Goal: Task Accomplishment & Management: Complete application form

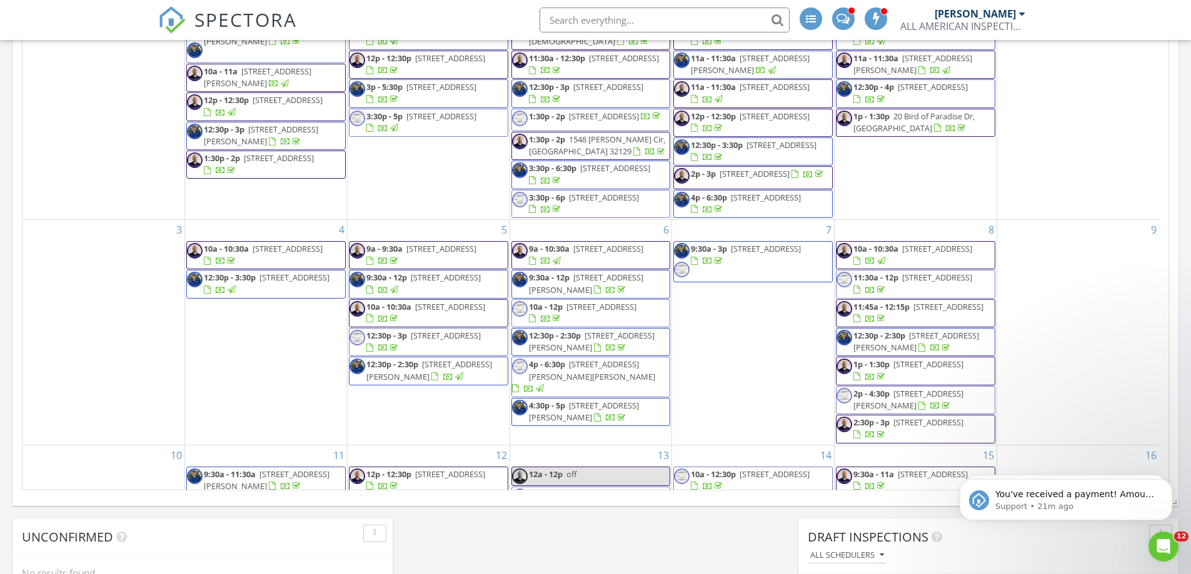
scroll to position [1157, 1210]
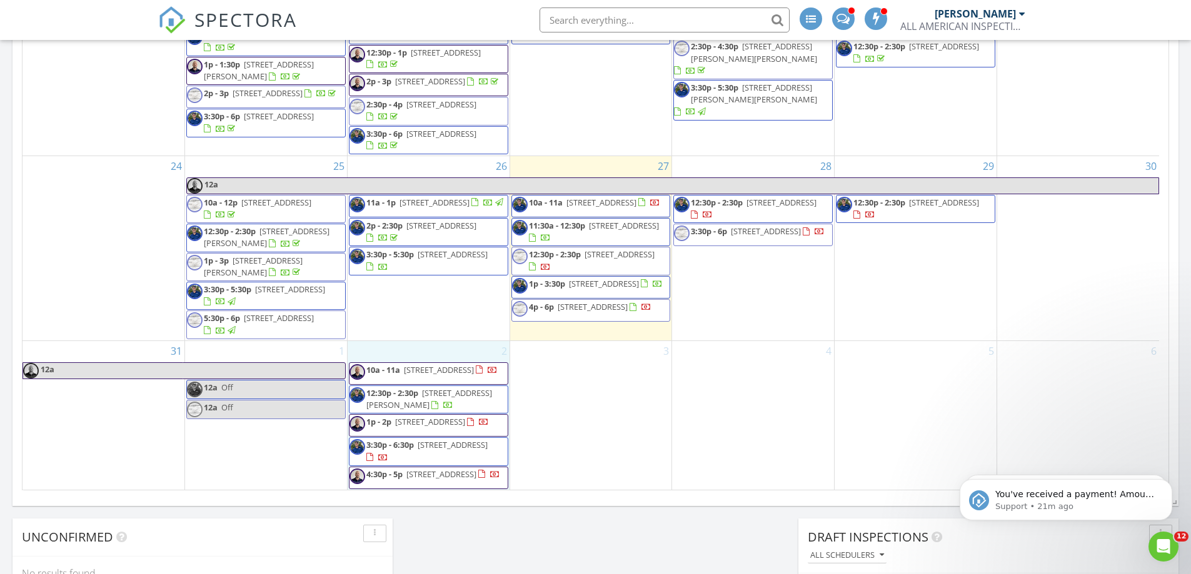
click at [401, 341] on div "2 10a - 11a 9 Llowick Ct, Palm Coast 32164 12:30p - 2:30p 31 Seaman Trail E, Pa…" at bounding box center [429, 415] width 162 height 149
click at [429, 283] on link "Inspection" at bounding box center [428, 285] width 64 height 20
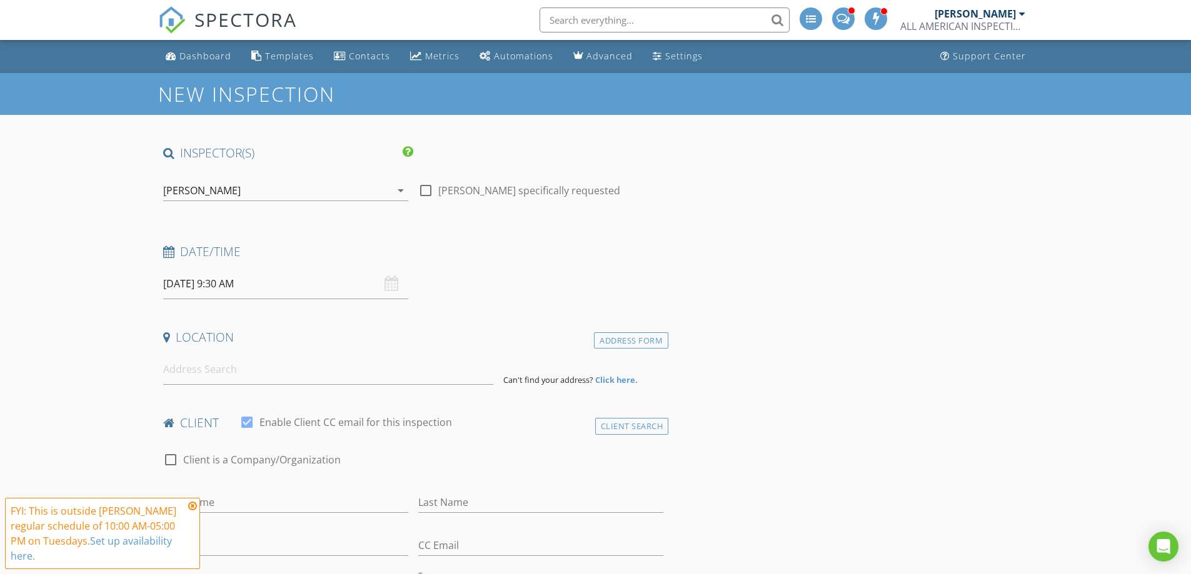
click at [172, 189] on div "[PERSON_NAME]" at bounding box center [202, 190] width 78 height 11
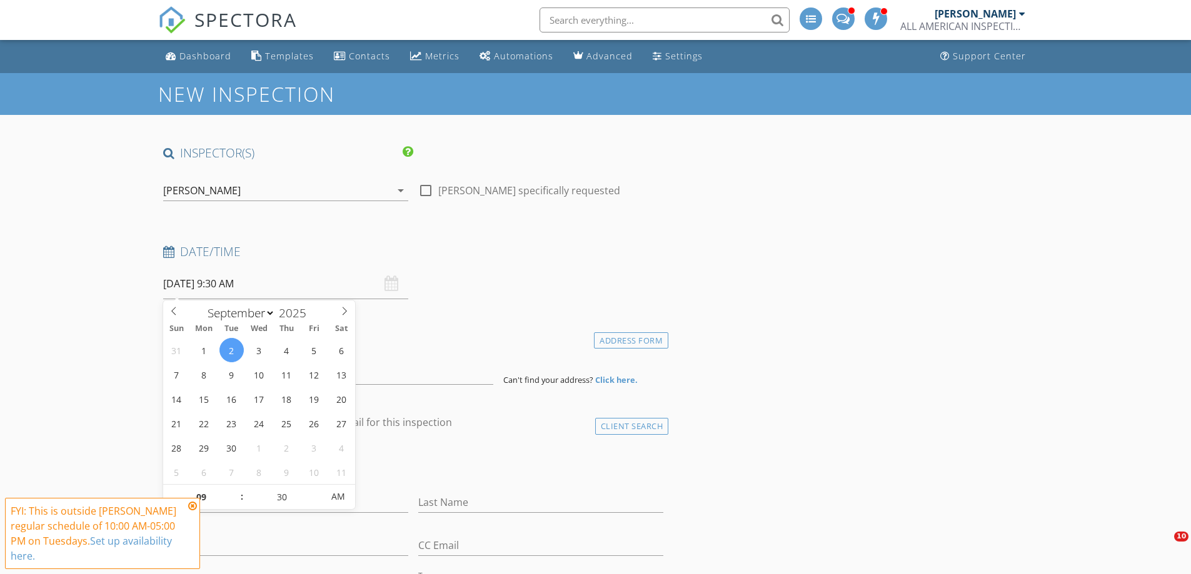
click at [204, 279] on input "09/02/2025 9:30 AM" at bounding box center [285, 284] width 245 height 31
click at [188, 191] on div "[PERSON_NAME]" at bounding box center [202, 190] width 78 height 11
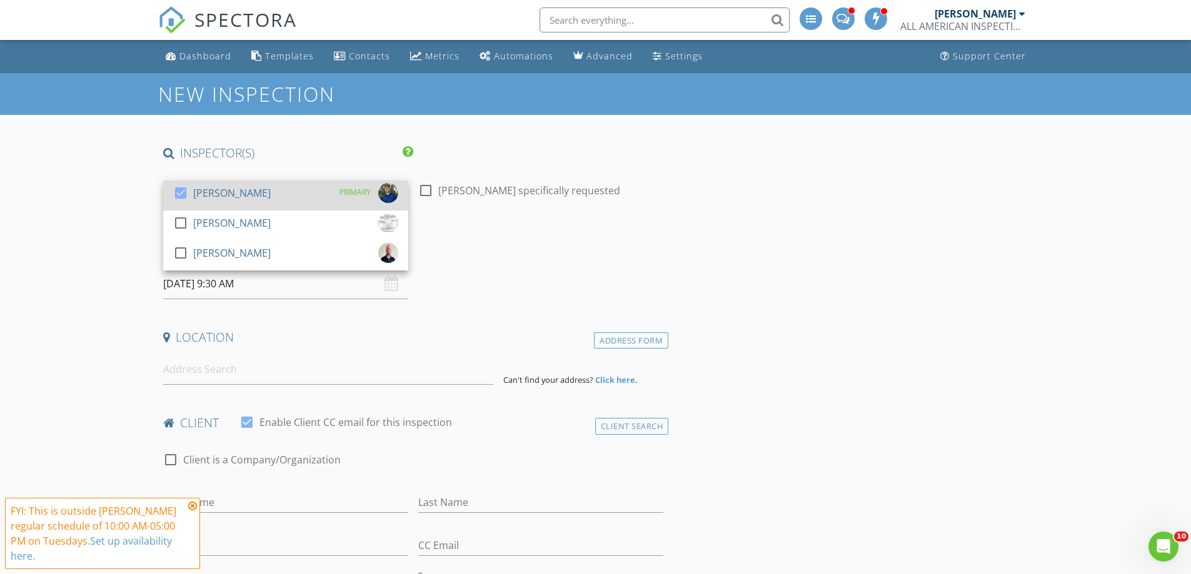
click at [179, 193] on div at bounding box center [180, 193] width 21 height 21
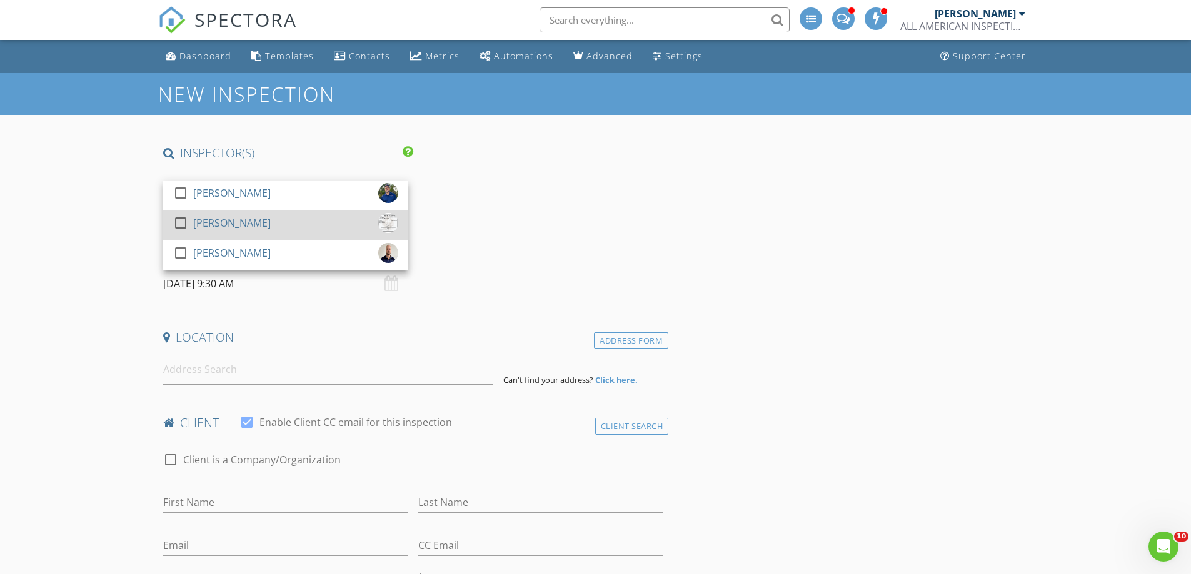
click at [174, 222] on div at bounding box center [180, 223] width 21 height 21
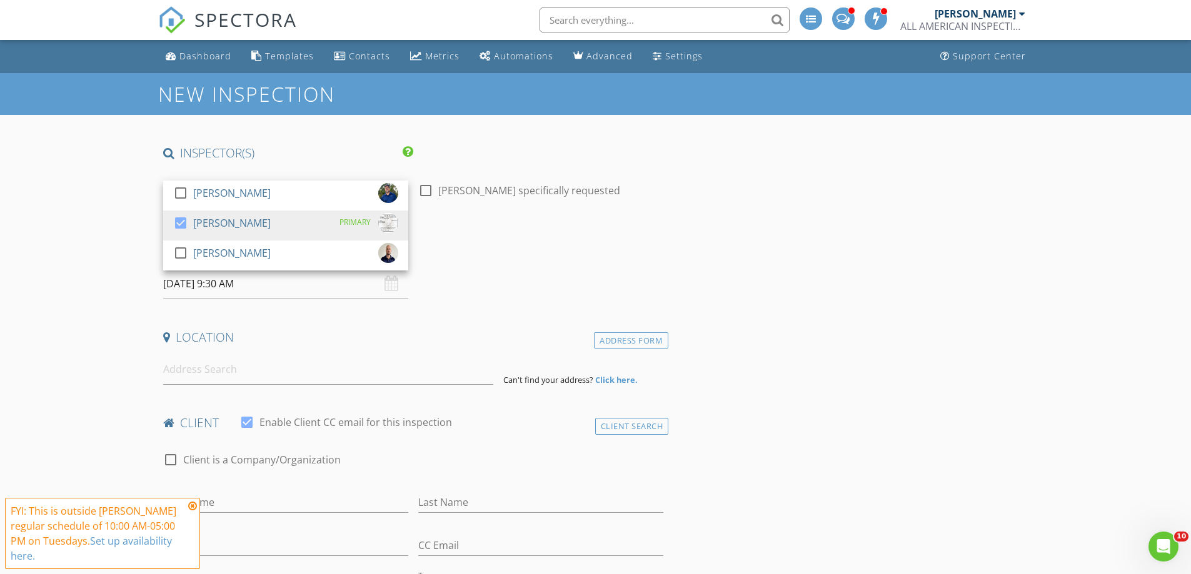
click at [190, 286] on input "09/02/2025 9:30 AM" at bounding box center [285, 284] width 245 height 31
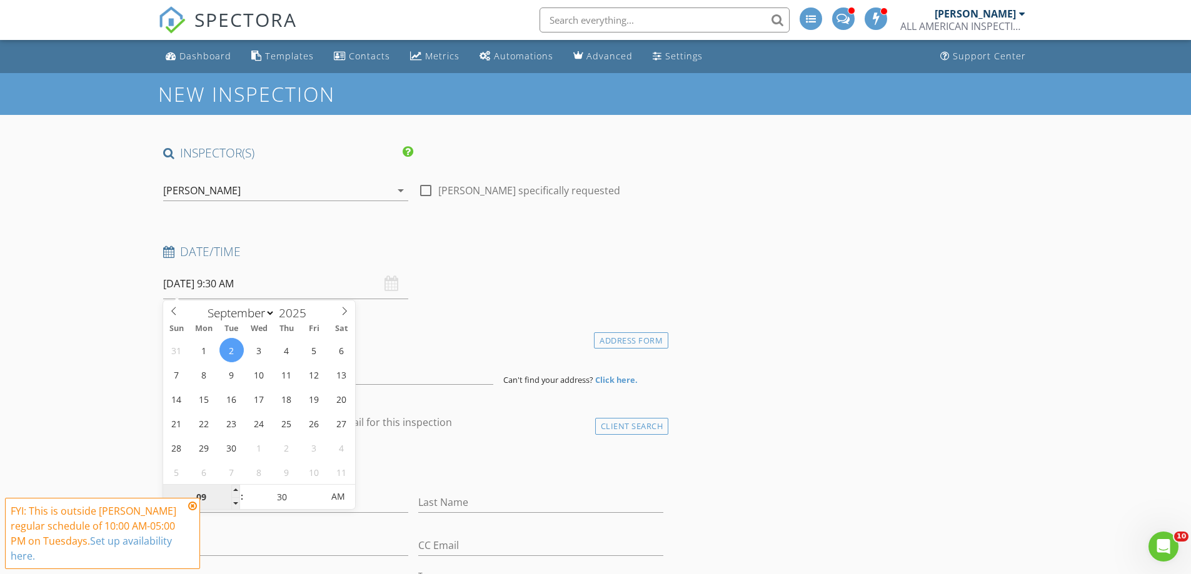
click at [204, 496] on input "09" at bounding box center [201, 497] width 77 height 25
type input "10"
type input "09/02/2025 10:30 AM"
click at [298, 504] on input "30" at bounding box center [282, 497] width 77 height 25
type input "00"
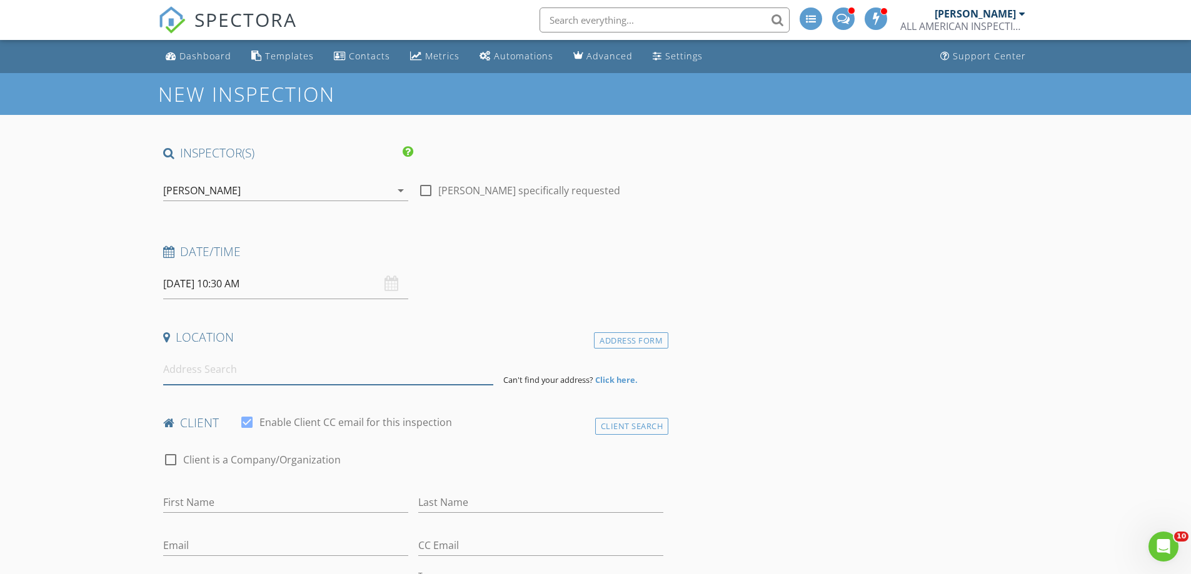
type input "[DATE] 10:00 AM"
click at [388, 373] on input at bounding box center [328, 369] width 330 height 31
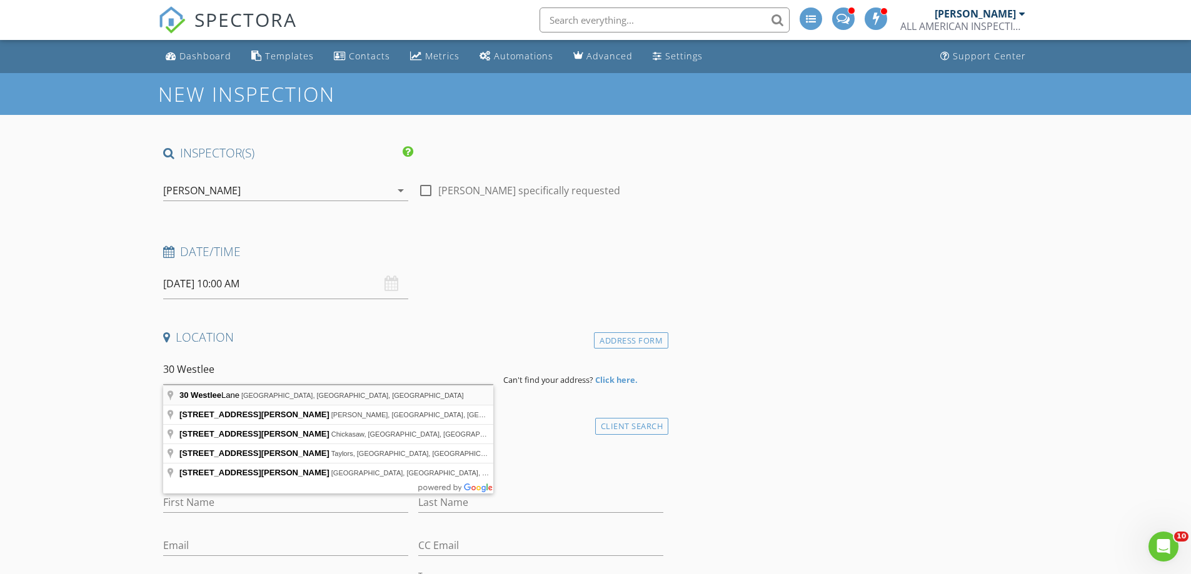
type input "30 Westlee Lane, Palm Coast, FL, USA"
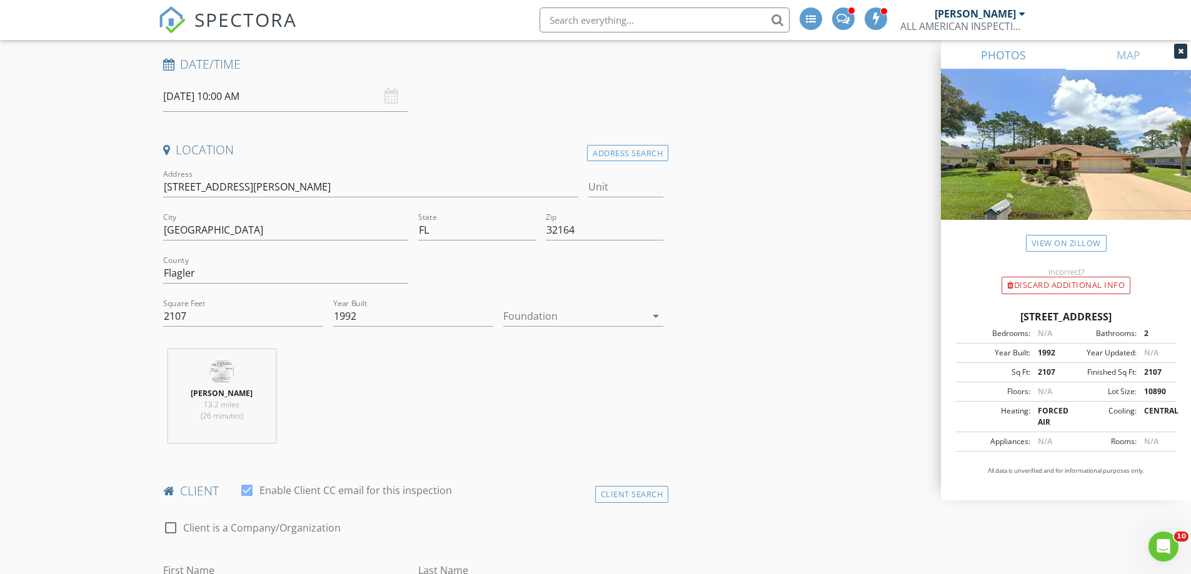
scroll to position [313, 0]
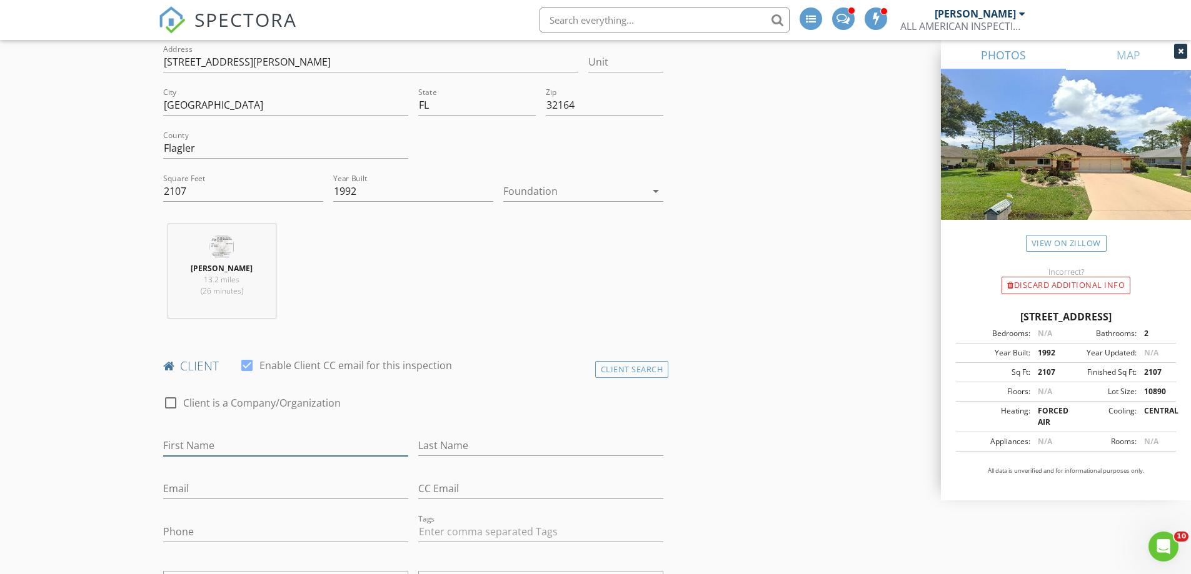
click at [222, 451] on input "First Name" at bounding box center [285, 446] width 245 height 21
type input "[PERSON_NAME]"
type input "K"
type input "[PERSON_NAME]"
click at [188, 484] on input "Email" at bounding box center [285, 489] width 245 height 21
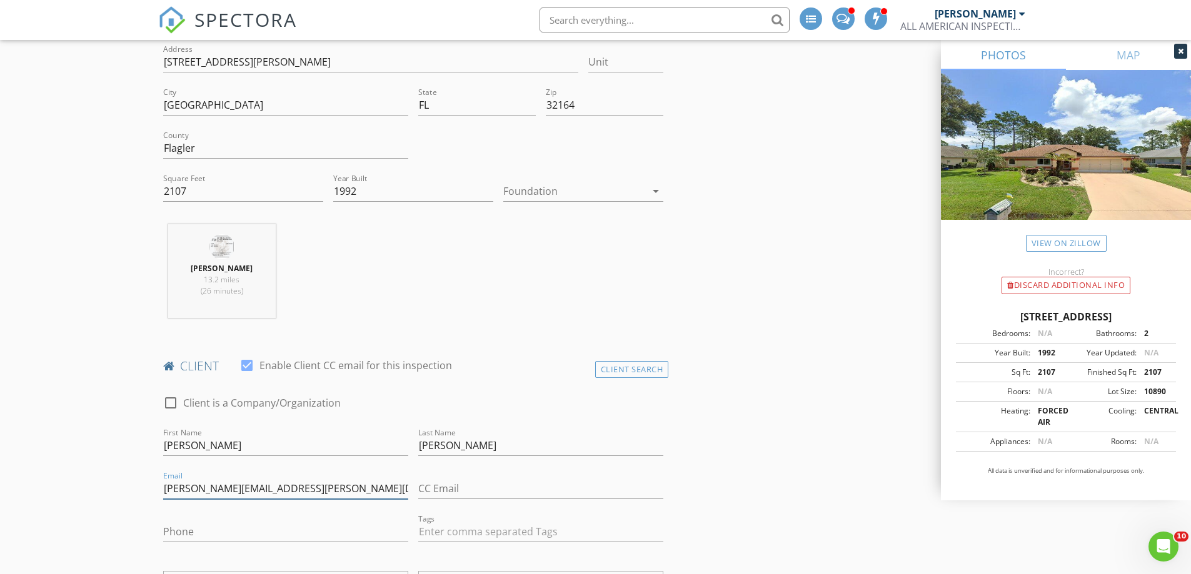
type input "[PERSON_NAME][EMAIL_ADDRESS][PERSON_NAME][DOMAIN_NAME]"
click at [175, 529] on input "Phone" at bounding box center [285, 532] width 245 height 21
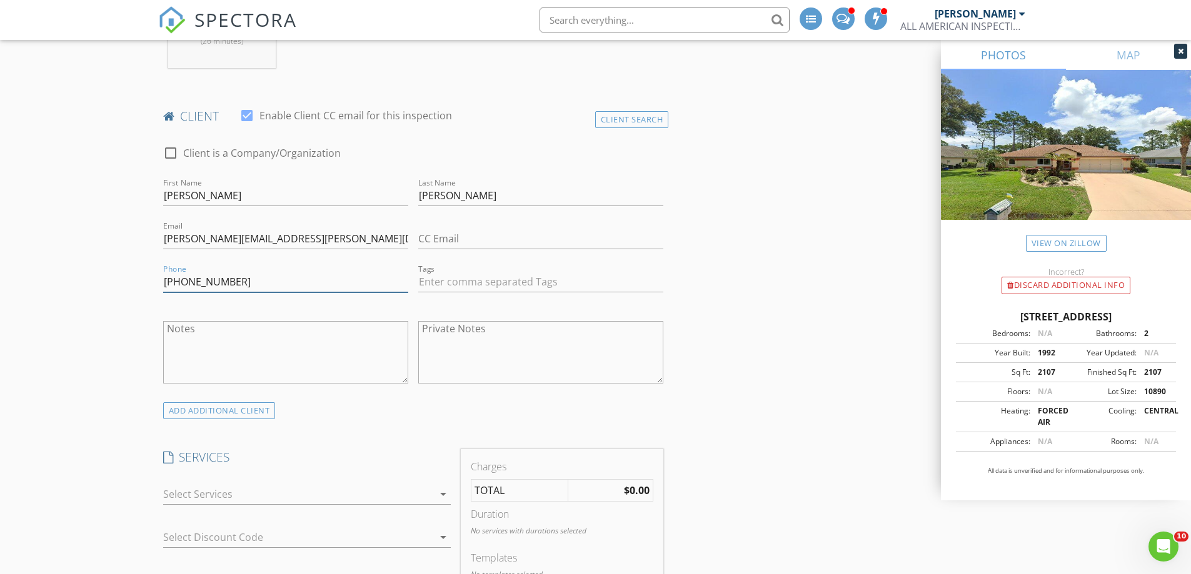
scroll to position [625, 0]
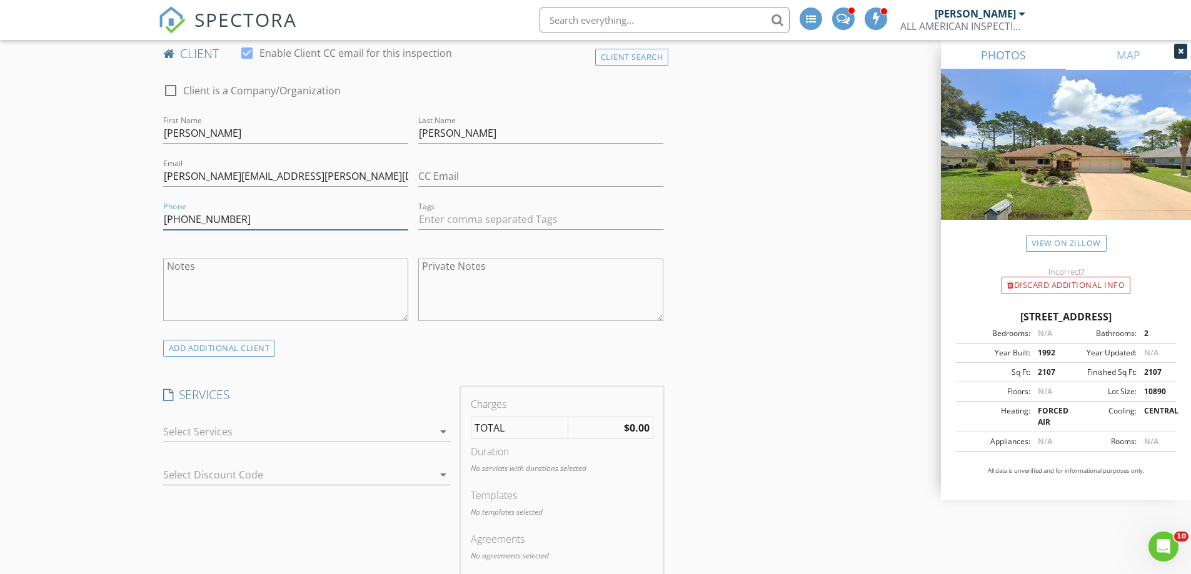
type input "[PHONE_NUMBER]"
click at [236, 433] on div at bounding box center [298, 432] width 270 height 20
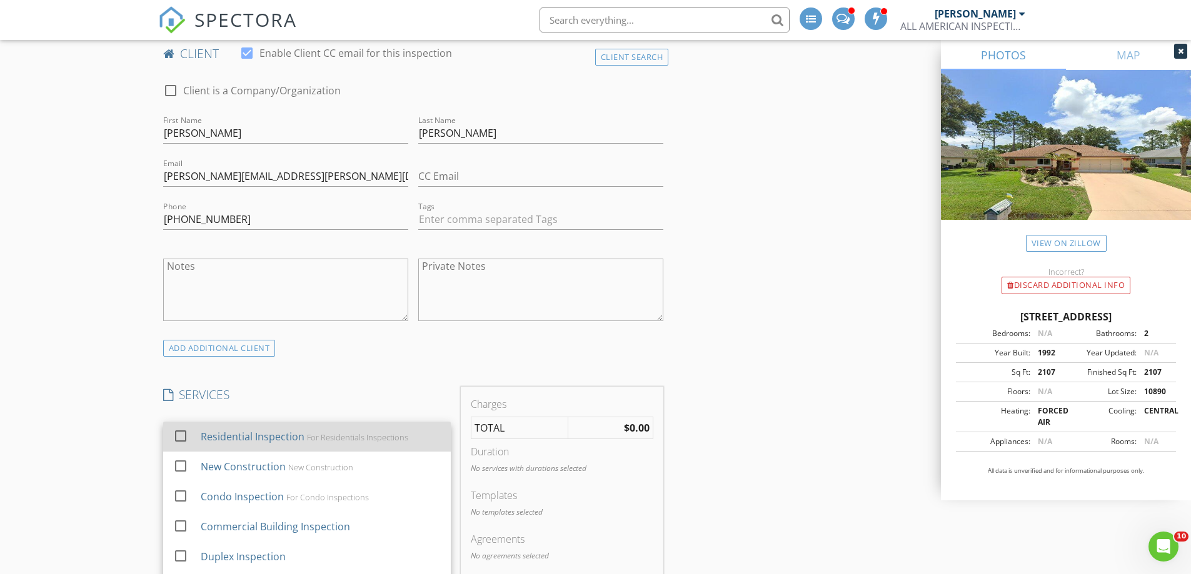
click at [183, 449] on div at bounding box center [183, 448] width 20 height 8
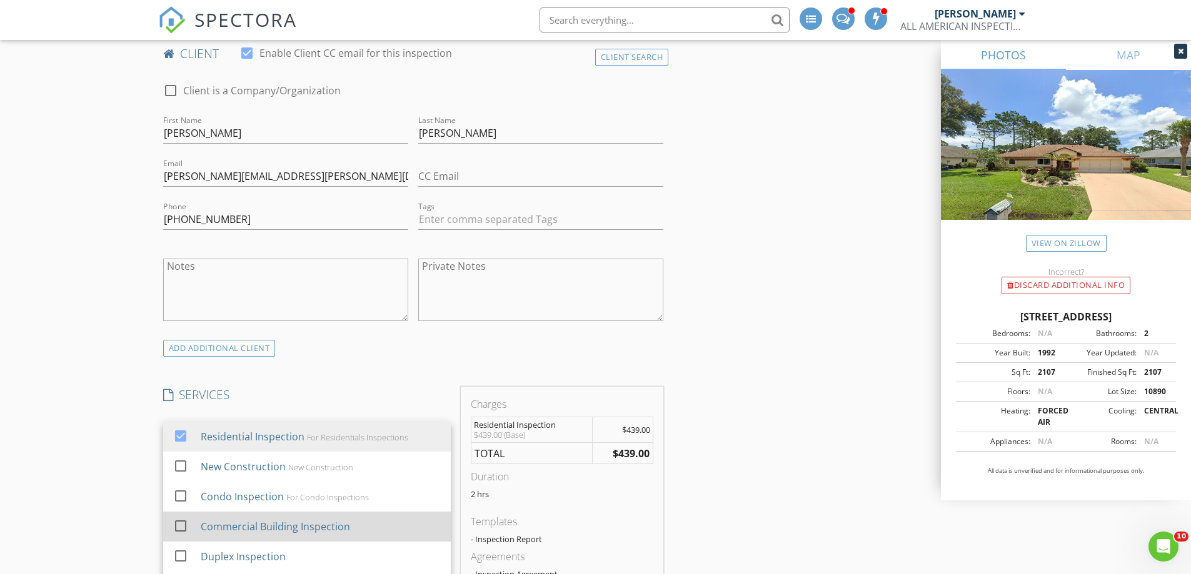
scroll to position [63, 0]
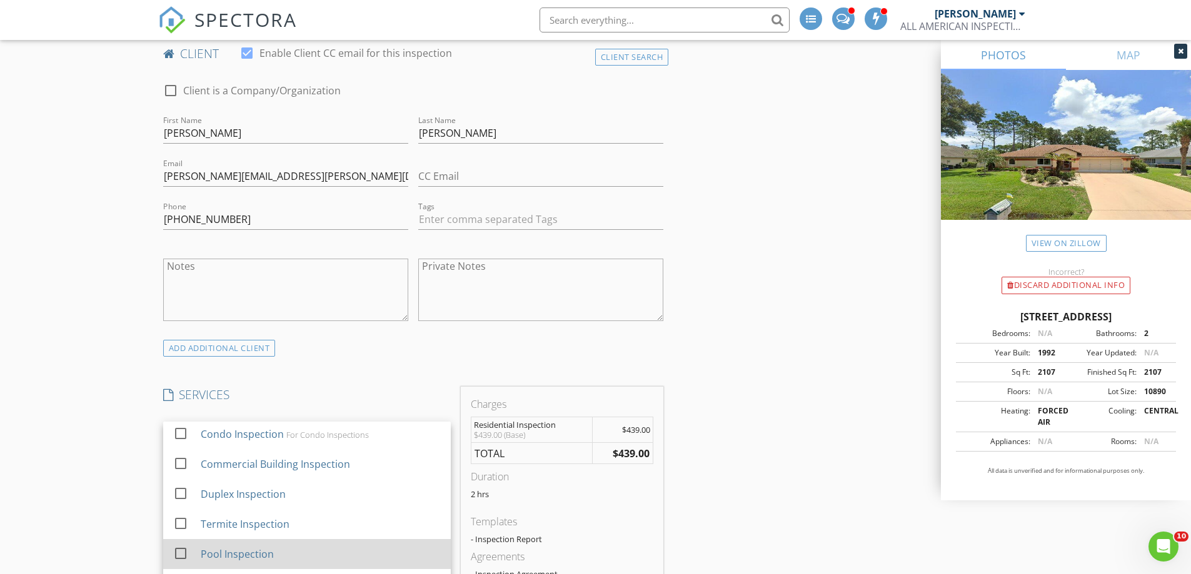
click at [184, 553] on div at bounding box center [180, 553] width 21 height 21
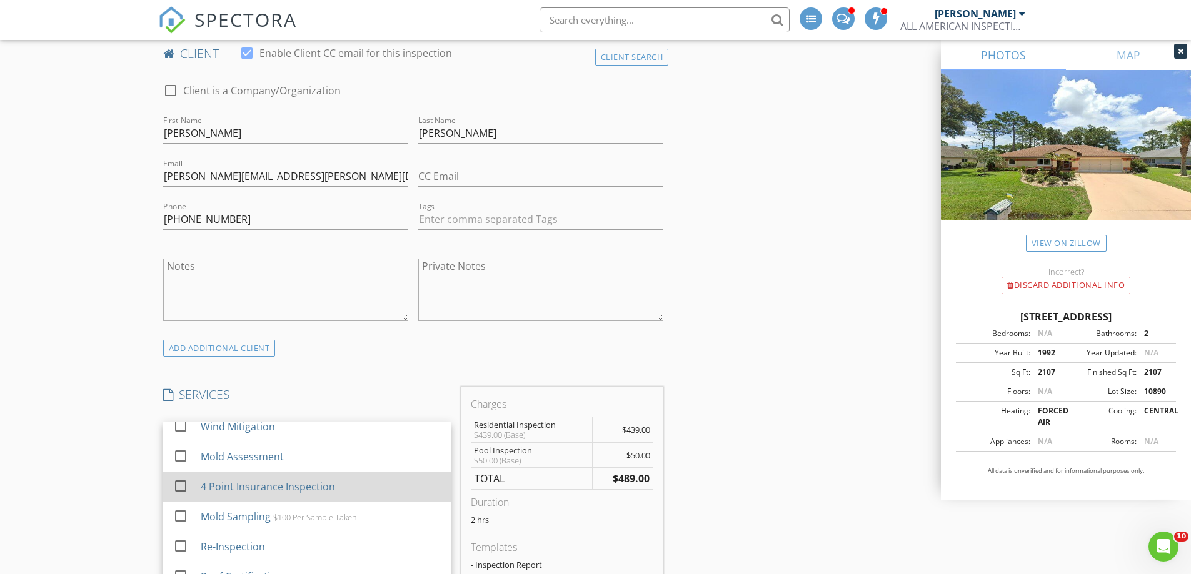
scroll to position [188, 0]
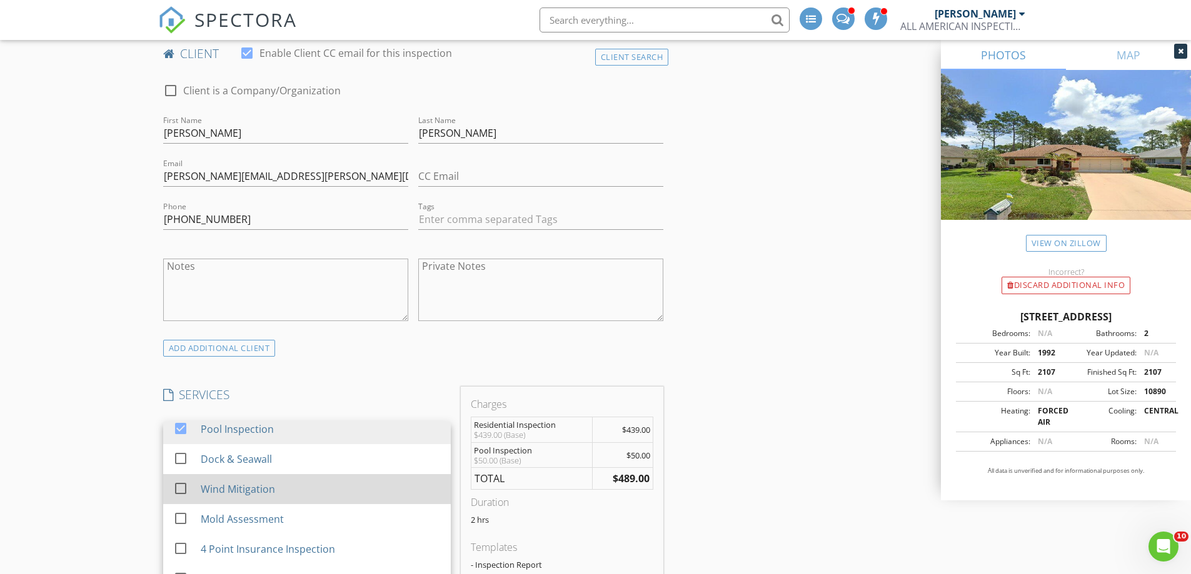
click at [184, 491] on div at bounding box center [180, 488] width 21 height 21
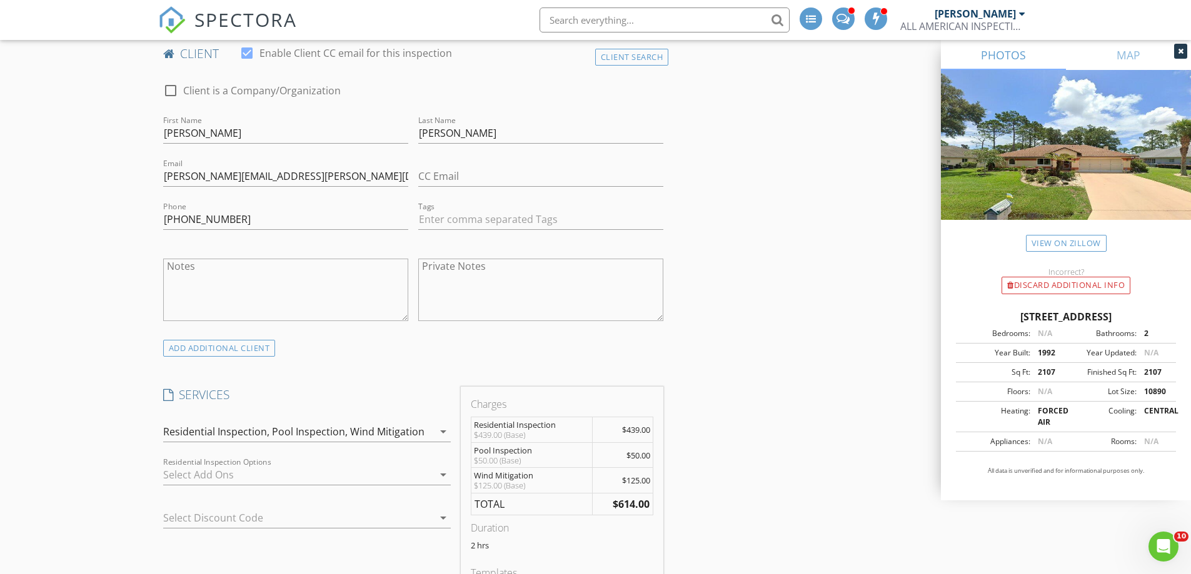
click at [198, 473] on div at bounding box center [298, 475] width 270 height 20
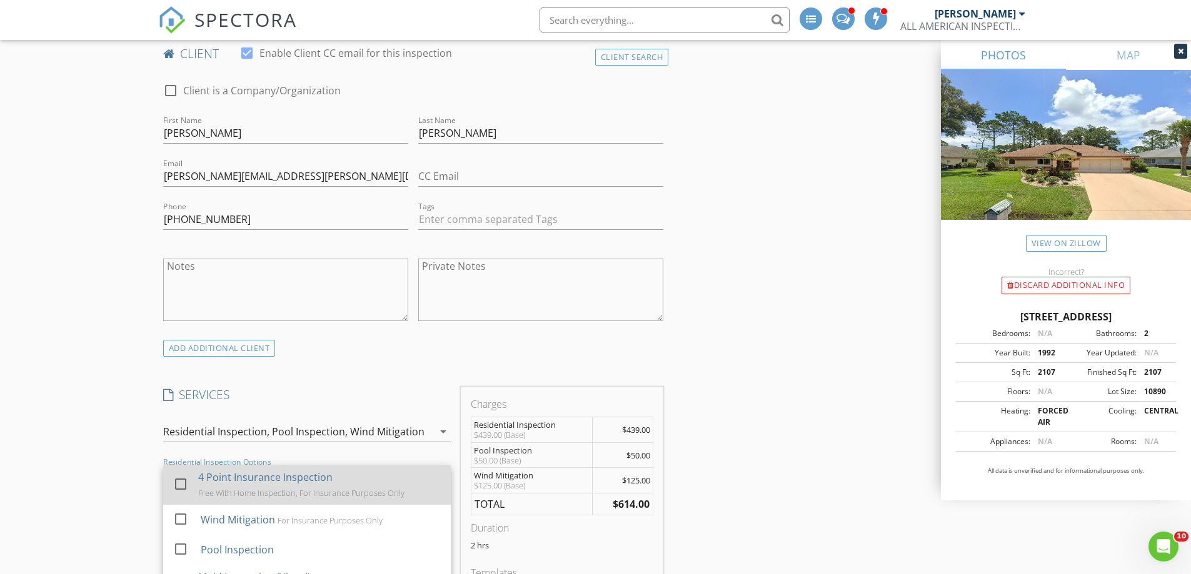
click at [188, 486] on div at bounding box center [180, 484] width 21 height 21
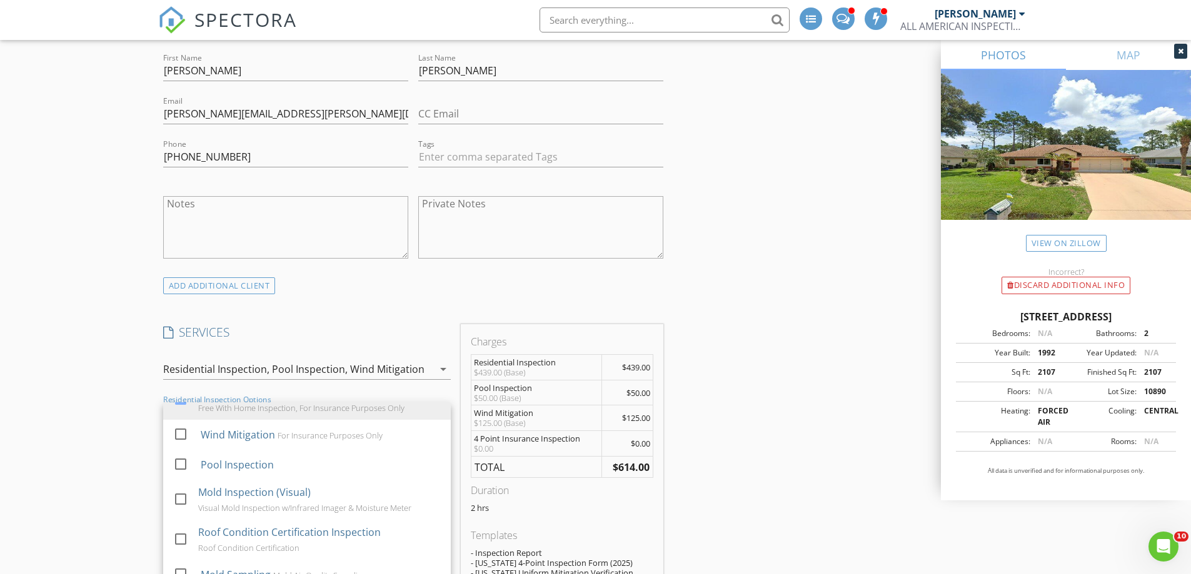
scroll to position [813, 0]
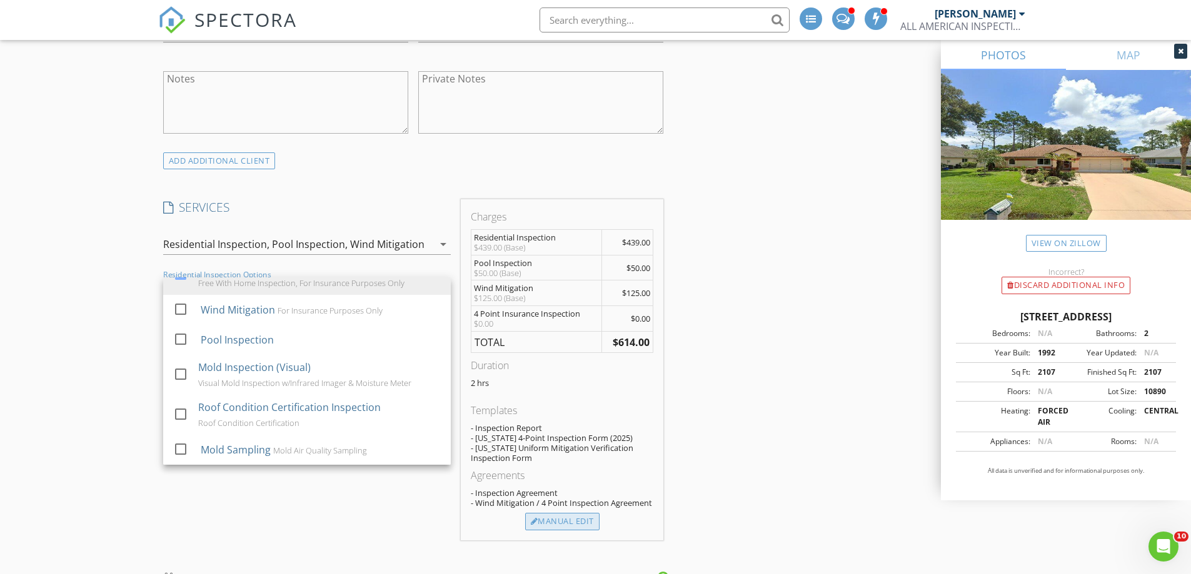
click at [594, 526] on div "Manual Edit" at bounding box center [562, 522] width 74 height 18
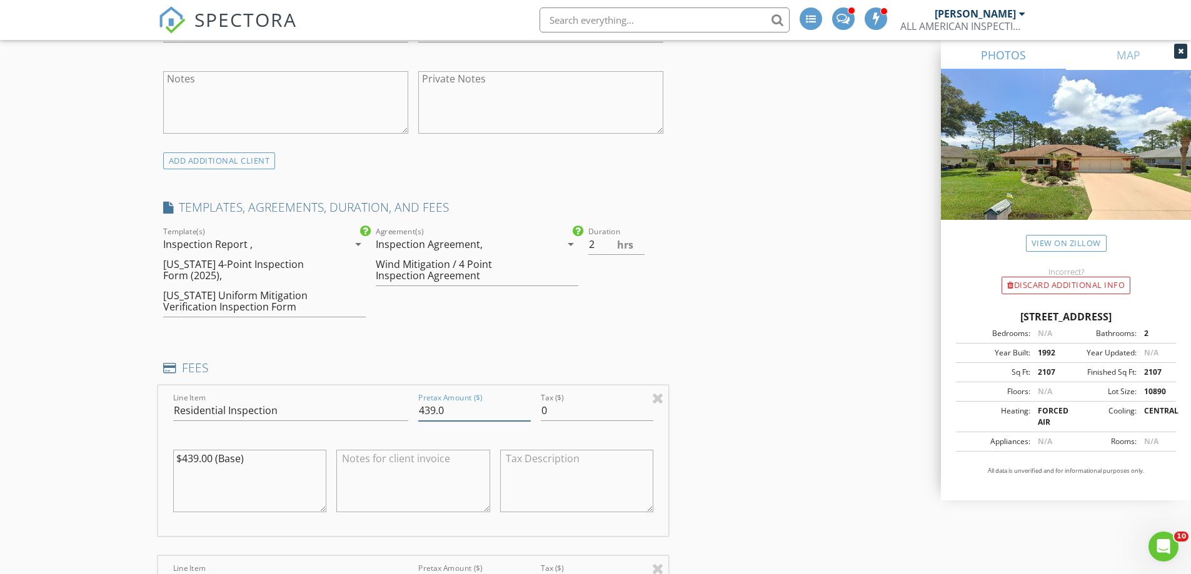
drag, startPoint x: 457, startPoint y: 401, endPoint x: 403, endPoint y: 406, distance: 54.7
click at [403, 406] on div "Line Item Residential Inspection Pretax Amount ($) 439.0 Tax ($) 0 $439.00 (Bas…" at bounding box center [413, 461] width 511 height 151
type input "459.00"
click at [192, 460] on textarea "$439.00 (Base)" at bounding box center [250, 481] width 154 height 63
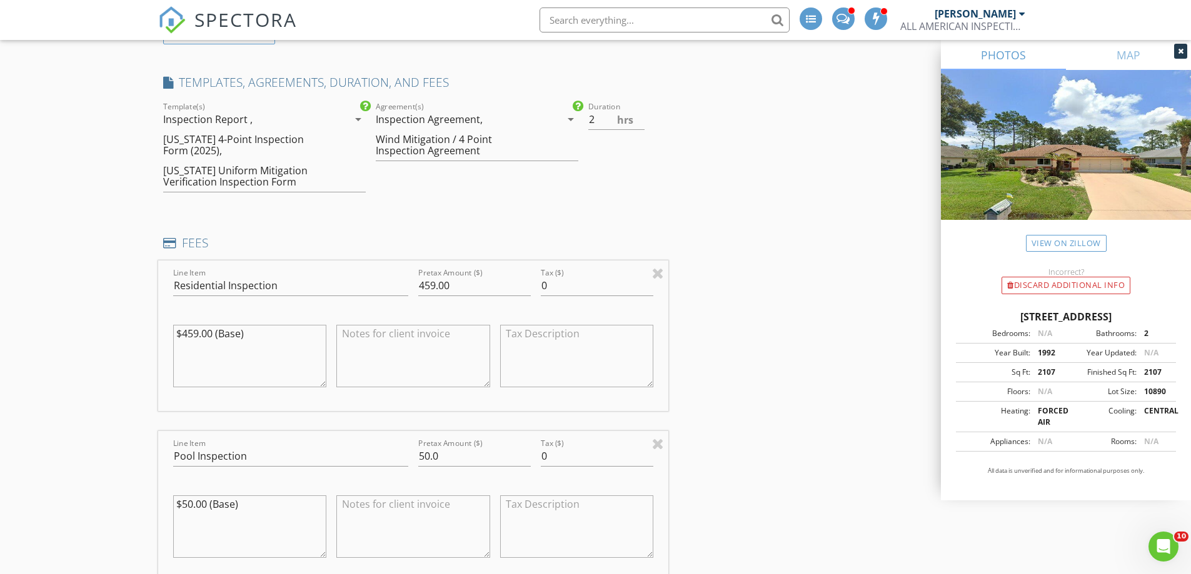
scroll to position [1000, 0]
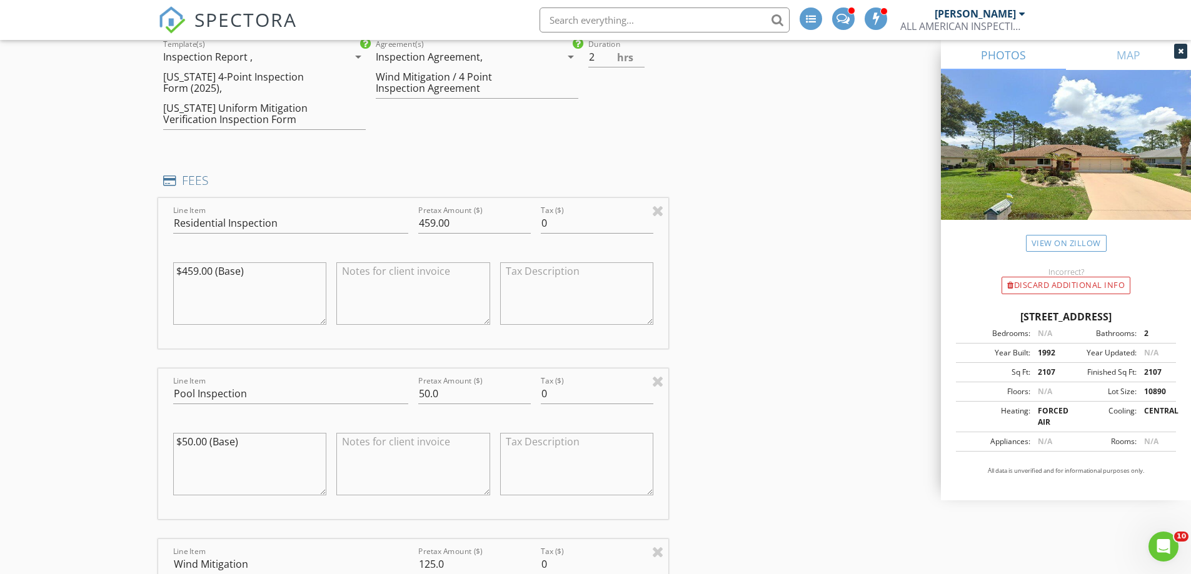
type textarea "$459.00 (Base)"
drag, startPoint x: 444, startPoint y: 394, endPoint x: 396, endPoint y: 402, distance: 48.2
click at [397, 402] on div "Line Item Pool Inspection Pretax Amount ($) 50.0 Tax ($) 0 $50.00 (Base)" at bounding box center [413, 444] width 511 height 151
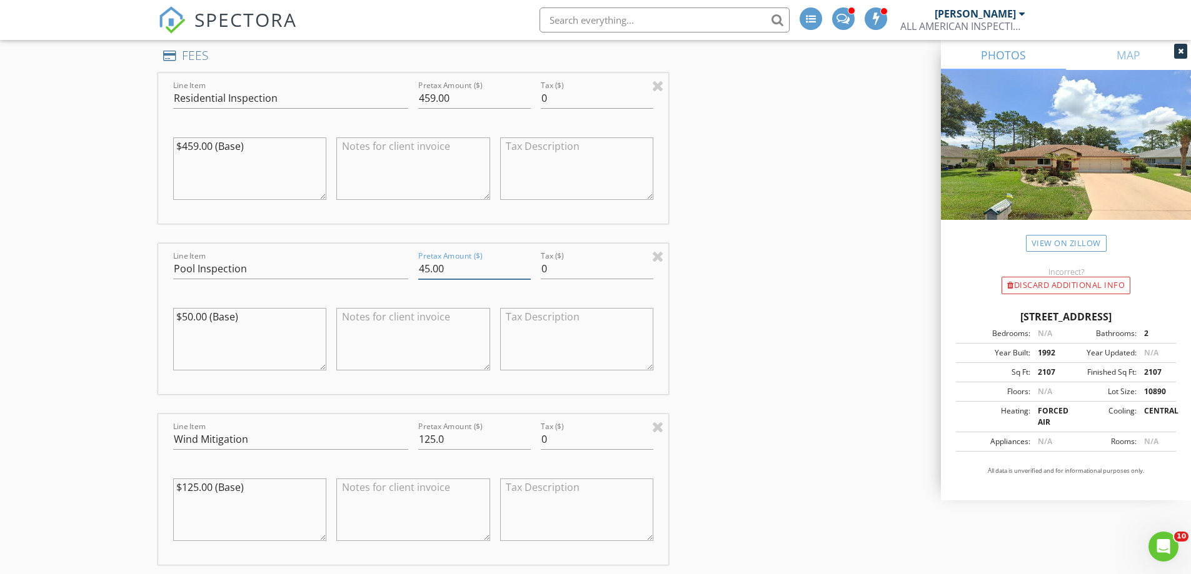
type input "45.00"
click at [191, 309] on textarea "$50.00 (Base)" at bounding box center [250, 339] width 154 height 63
click at [194, 316] on textarea "$50.00 (Base)" at bounding box center [250, 339] width 154 height 63
type textarea "$45.00 (Base)"
drag, startPoint x: 423, startPoint y: 448, endPoint x: 360, endPoint y: 445, distance: 62.6
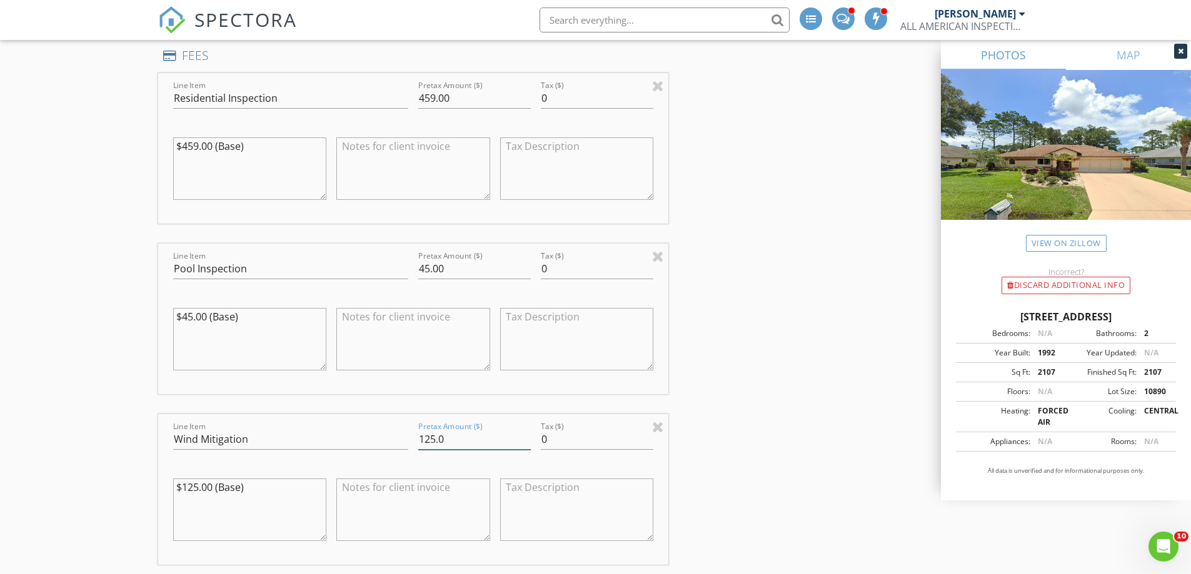
click at [361, 445] on div "Line Item Wind Mitigation Pretax Amount ($) 125.0 Tax ($) 0 $125.00 (Base)" at bounding box center [413, 489] width 511 height 151
type input "75.00"
click at [384, 496] on textarea at bounding box center [413, 510] width 154 height 63
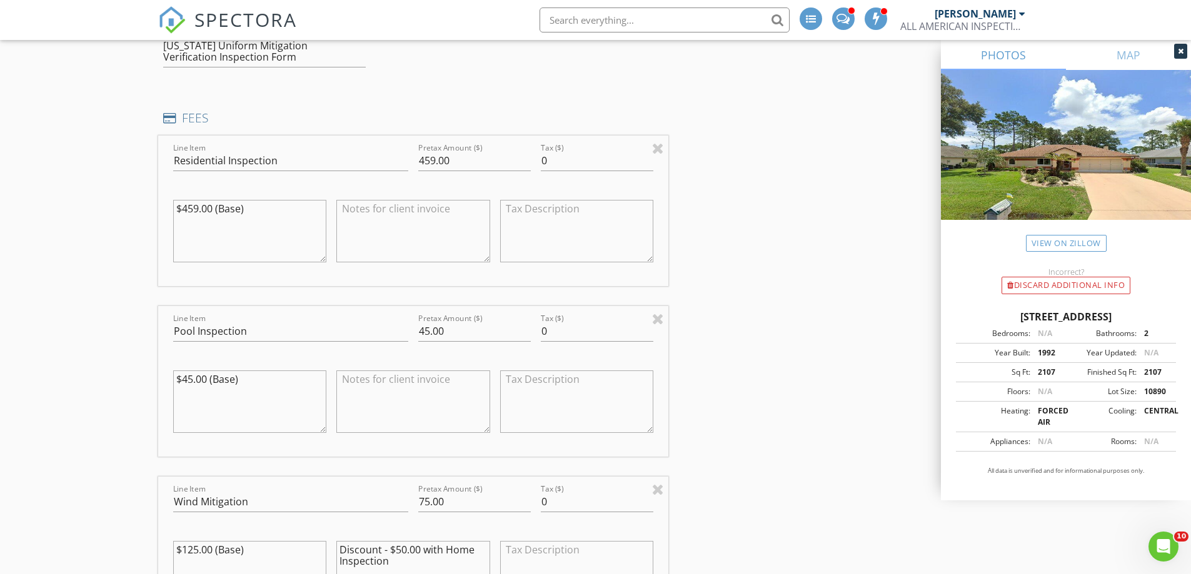
scroll to position [1250, 0]
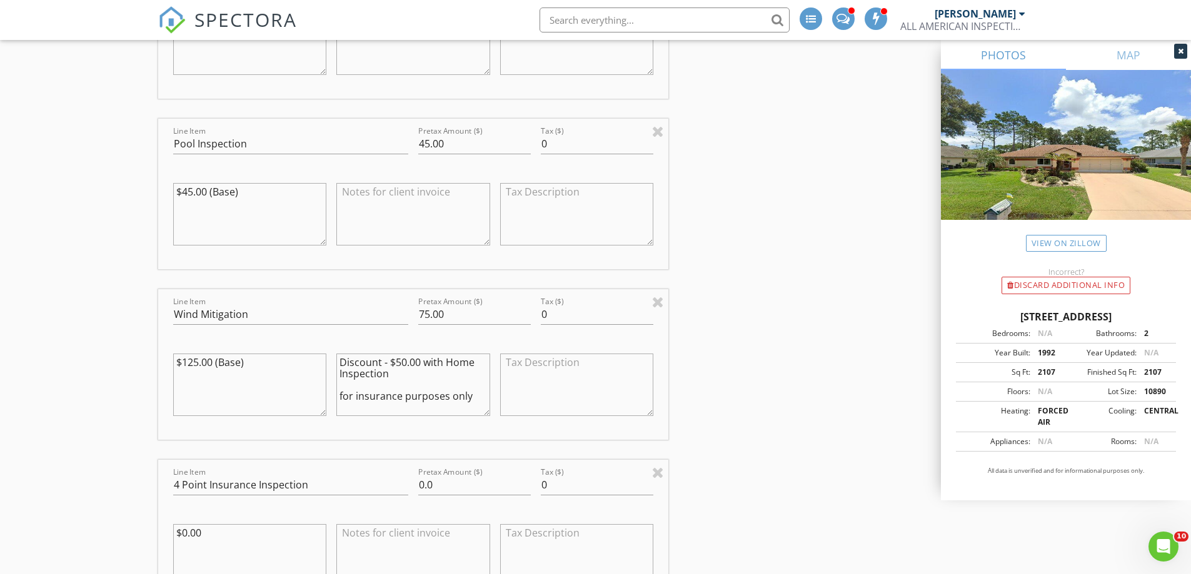
type textarea "Discount - $50.00 with Home Inspection for insurance purposes only"
drag, startPoint x: 424, startPoint y: 486, endPoint x: 411, endPoint y: 489, distance: 14.1
click at [411, 489] on div "Line Item 4 Point Insurance Inspection Pretax Amount ($) 0.0 Tax ($) 0 $0.00" at bounding box center [413, 535] width 511 height 151
type input "0"
click at [189, 535] on textarea "$0.00" at bounding box center [250, 555] width 154 height 63
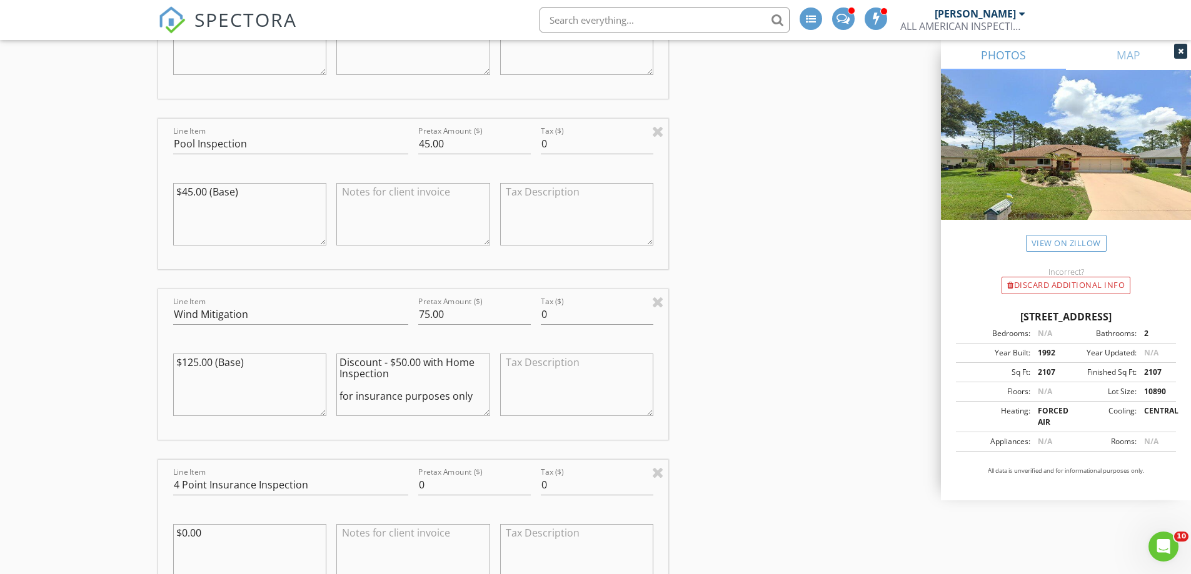
click at [189, 538] on textarea "$0.00" at bounding box center [250, 555] width 154 height 63
click at [188, 538] on textarea "$0.00" at bounding box center [250, 555] width 154 height 63
type textarea "$125.00"
click at [373, 536] on textarea at bounding box center [413, 555] width 154 height 63
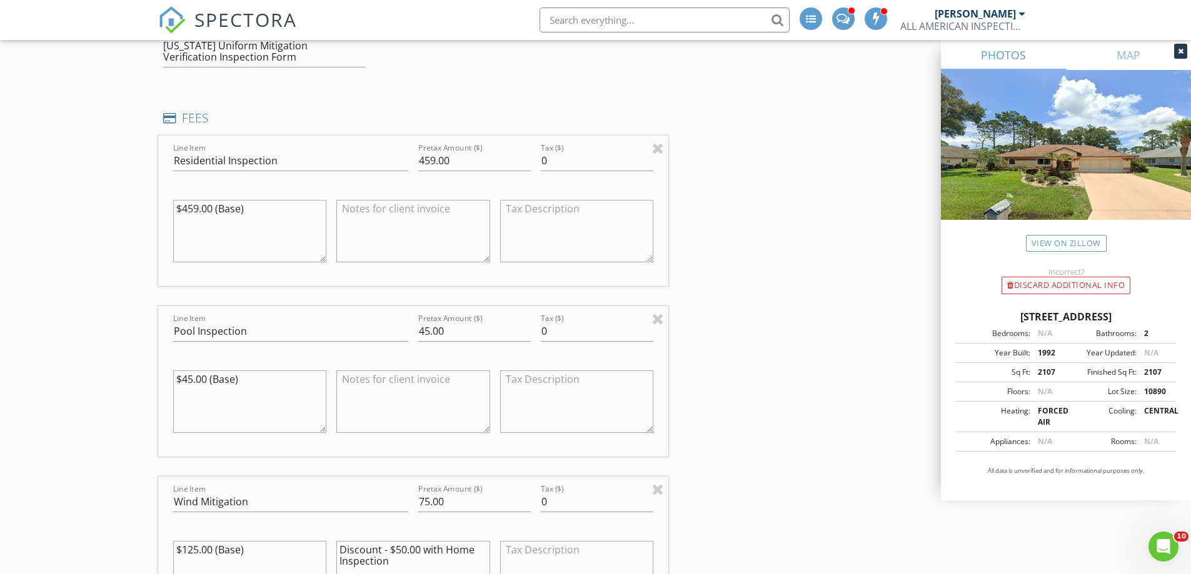
scroll to position [813, 0]
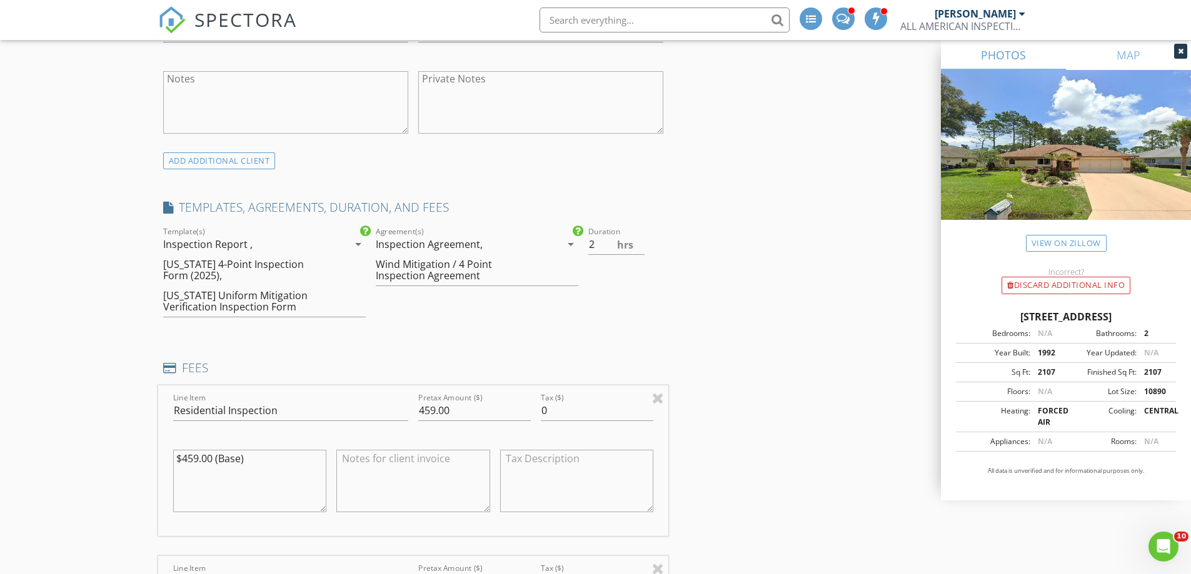
type textarea "Discount - $125.00 FREE with Home Inspection for insurance purposes only"
click at [591, 246] on input "2" at bounding box center [616, 244] width 56 height 21
drag, startPoint x: 606, startPoint y: 247, endPoint x: 544, endPoint y: 253, distance: 62.1
click at [553, 248] on div "check_box Inspection Report check_box_outline_blank InterNACHI Residential chec…" at bounding box center [413, 277] width 511 height 106
type input "3"
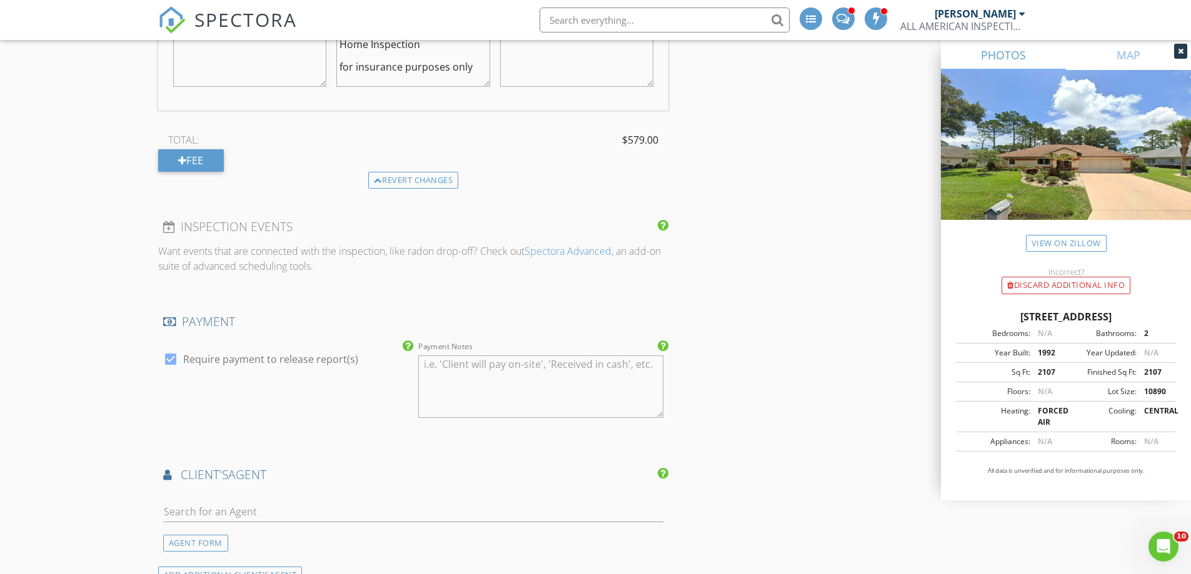
scroll to position [2000, 0]
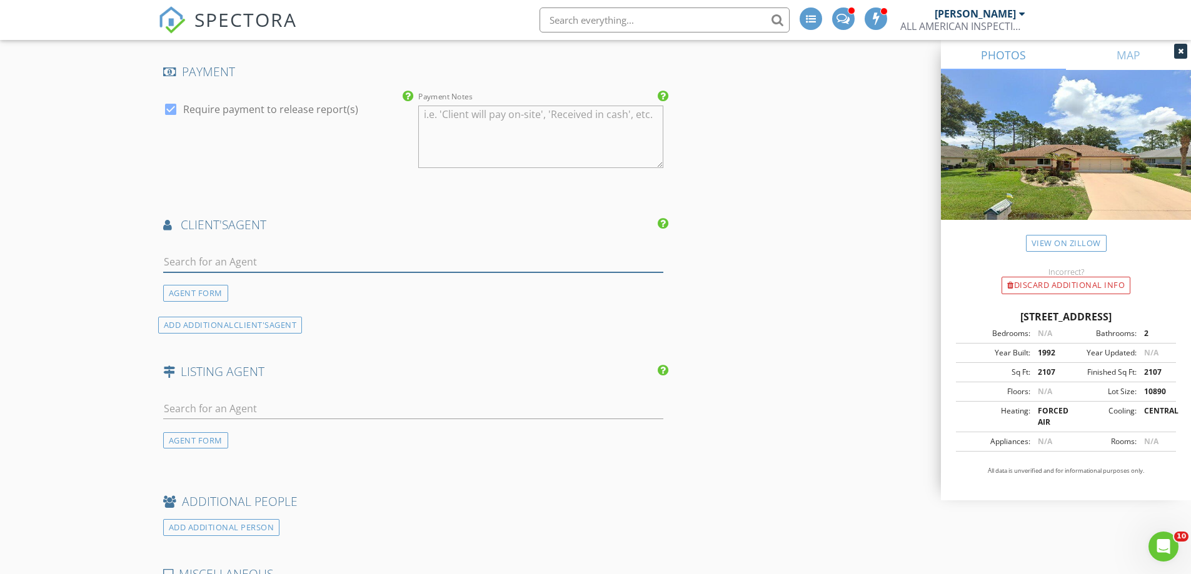
click at [254, 266] on input "text" at bounding box center [413, 262] width 501 height 21
click at [197, 295] on div "AGENT FORM" at bounding box center [195, 293] width 65 height 17
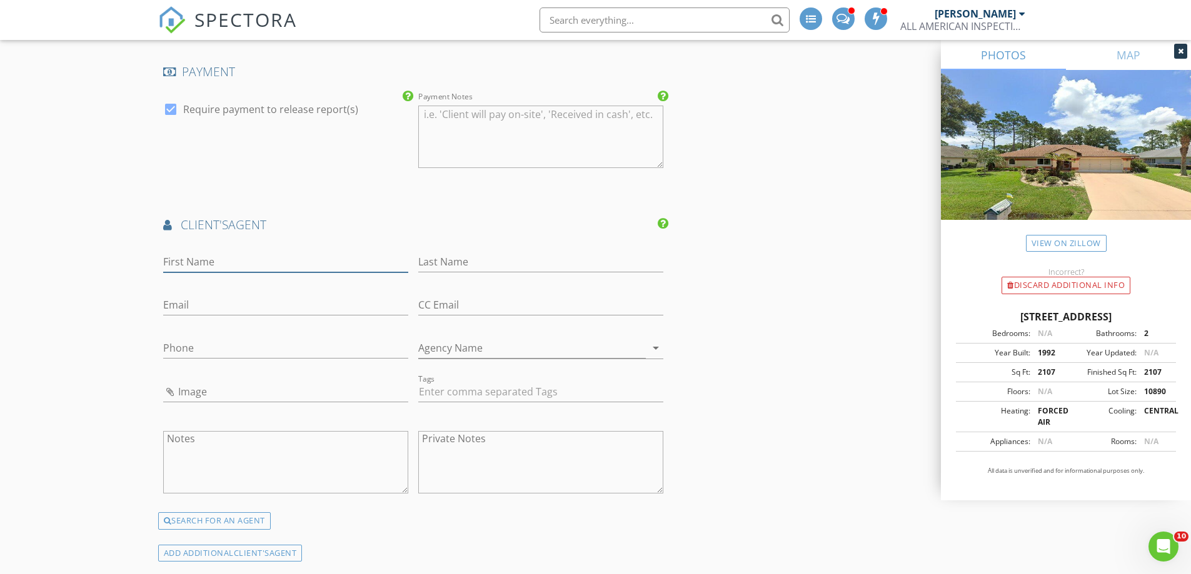
click at [219, 263] on input "First Name" at bounding box center [285, 262] width 245 height 21
type input "[PERSON_NAME]"
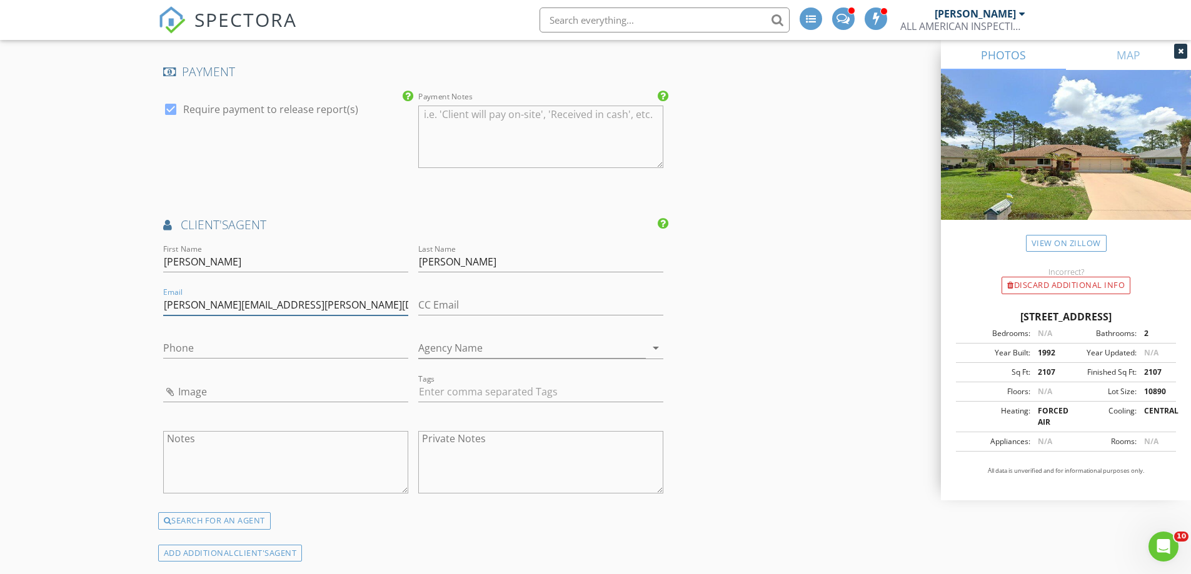
type input "[PERSON_NAME][EMAIL_ADDRESS][PERSON_NAME][DOMAIN_NAME]"
type input "[PHONE_NUMBER]"
click at [450, 343] on input "Agency Name" at bounding box center [532, 348] width 228 height 21
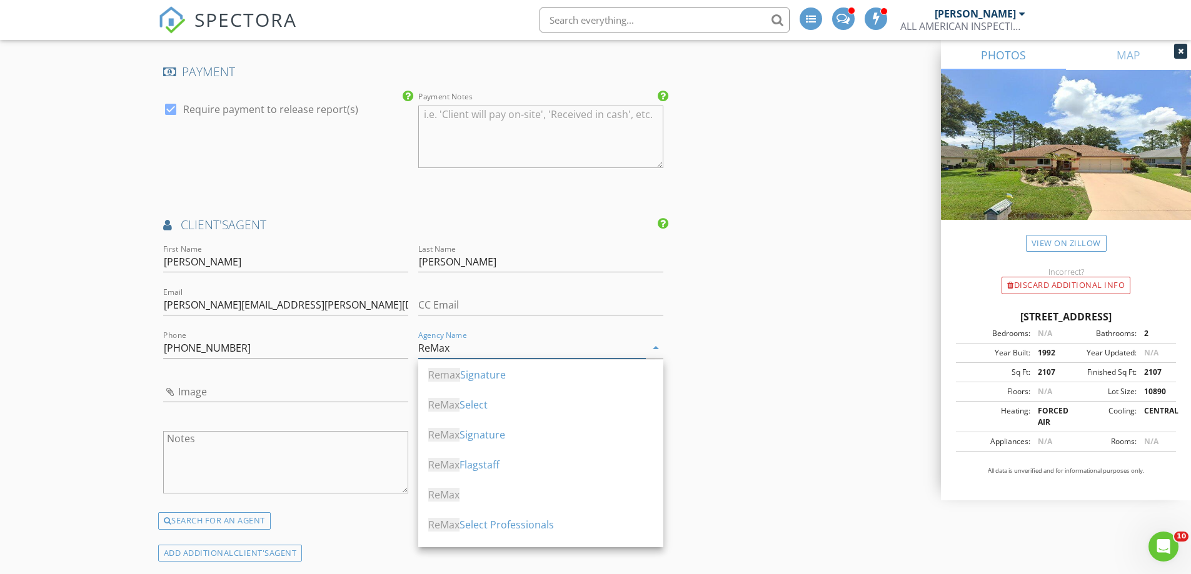
type input "ReMax"
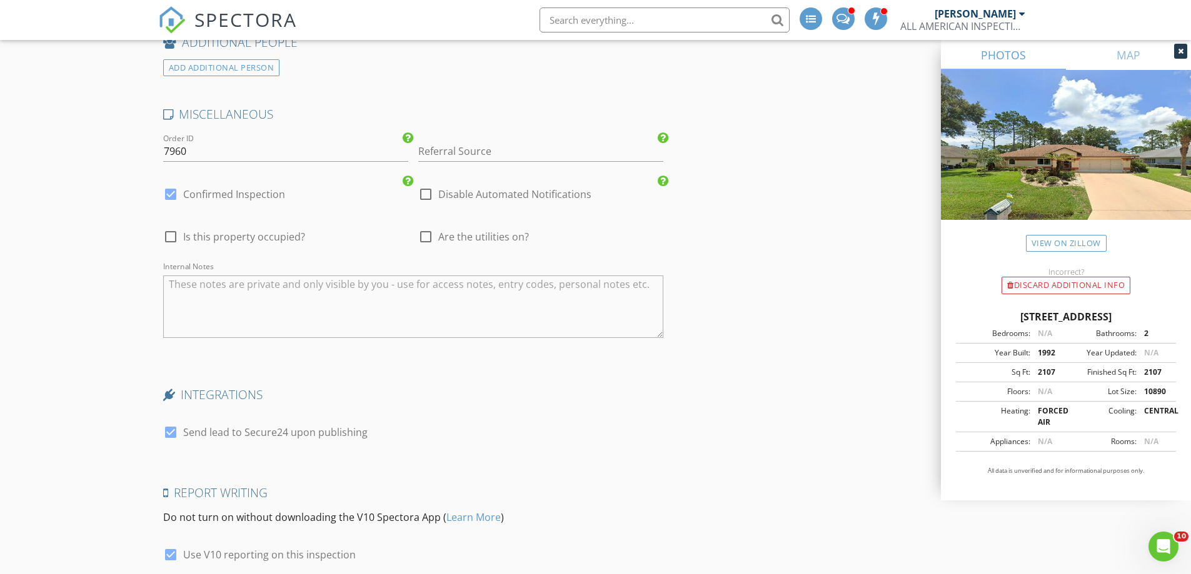
scroll to position [2867, 0]
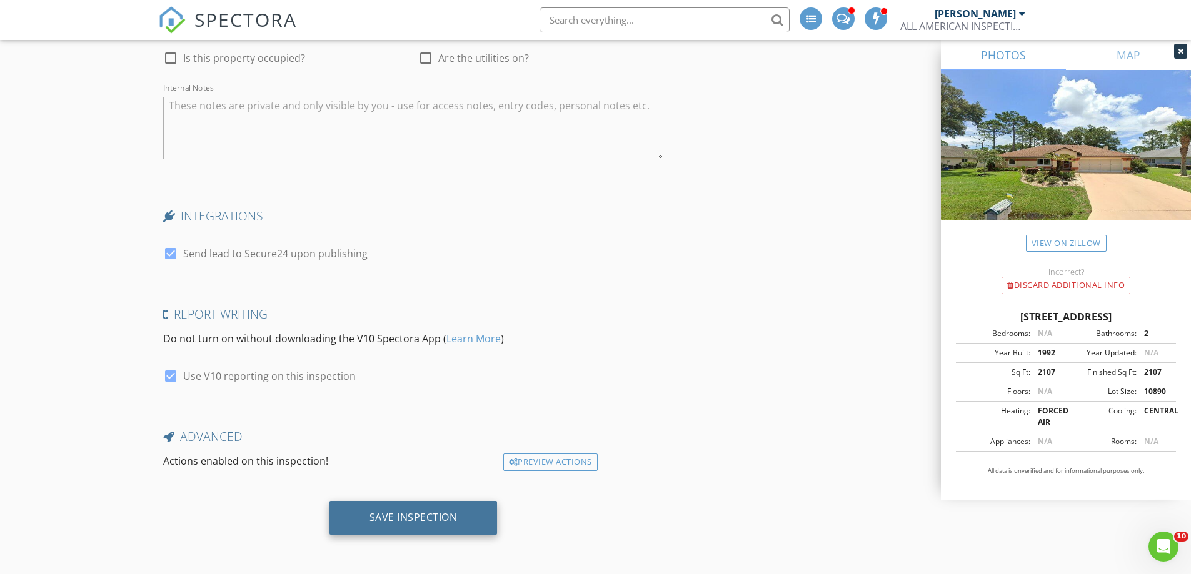
click at [394, 526] on div "Save Inspection" at bounding box center [413, 518] width 168 height 34
